Goal: Find specific page/section

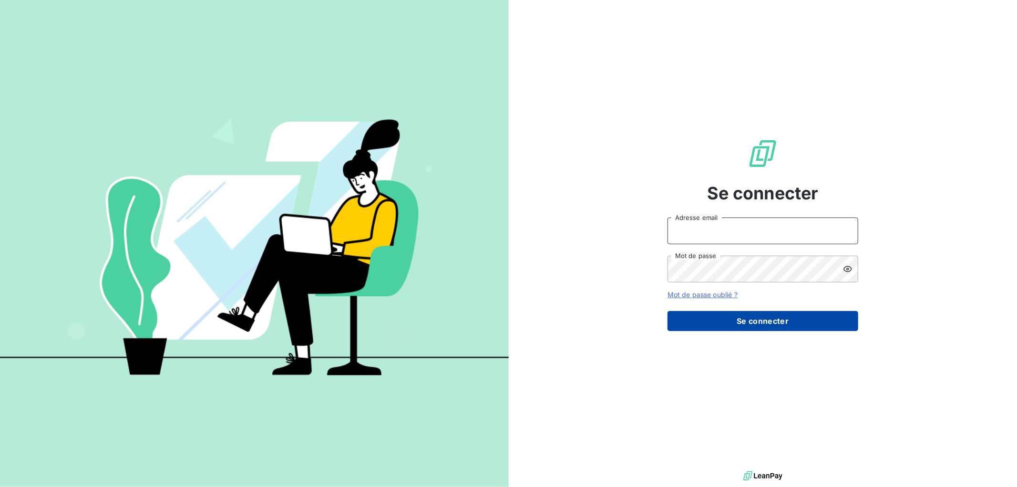
type input "[EMAIL_ADDRESS][DOMAIN_NAME]"
click at [780, 314] on button "Se connecter" at bounding box center [763, 321] width 191 height 20
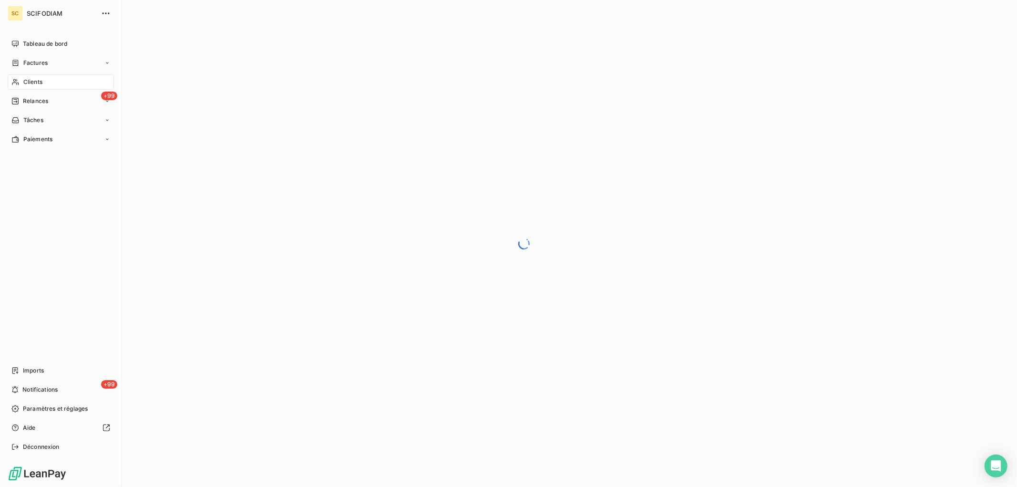
drag, startPoint x: 18, startPoint y: 82, endPoint x: 25, endPoint y: 84, distance: 7.5
click at [20, 82] on div "Clients" at bounding box center [61, 81] width 106 height 15
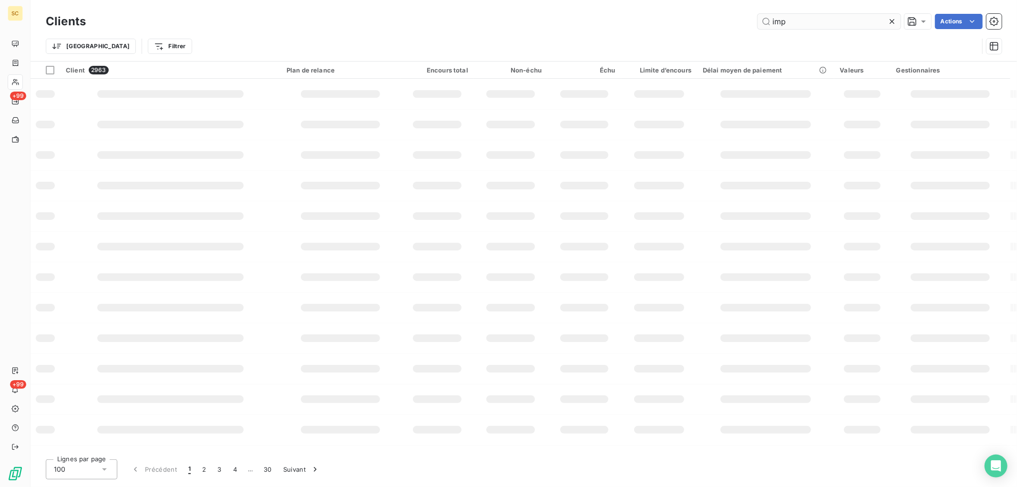
type input "imp"
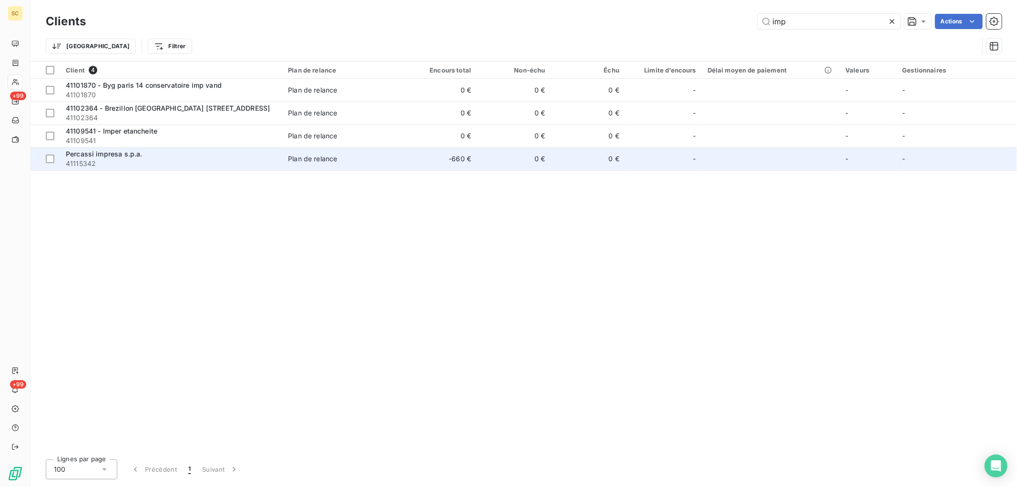
click at [284, 162] on td "Plan de relance" at bounding box center [342, 158] width 121 height 23
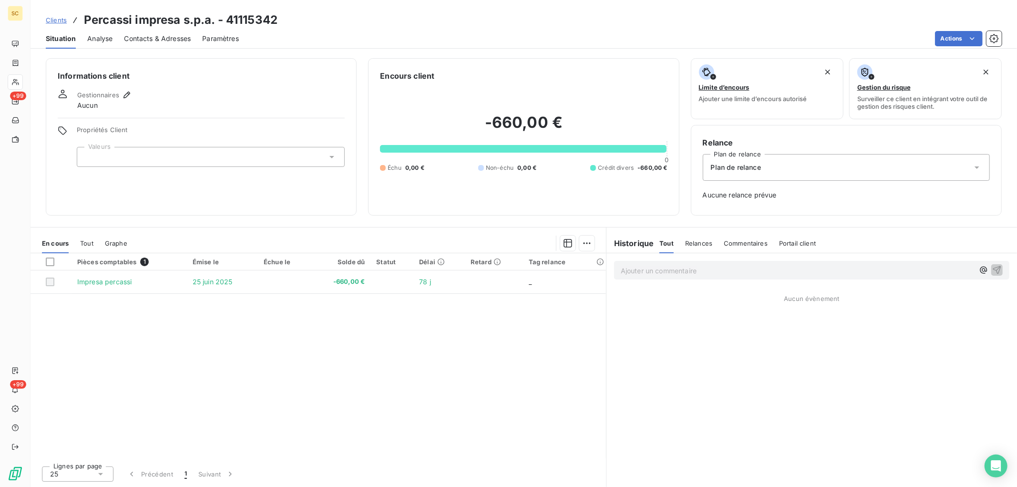
click at [83, 242] on span "Tout" at bounding box center [86, 243] width 13 height 8
click at [70, 242] on div "En cours Tout Graphe" at bounding box center [319, 243] width 576 height 20
click at [64, 245] on span "En cours" at bounding box center [55, 243] width 27 height 8
